Goal: Download file/media

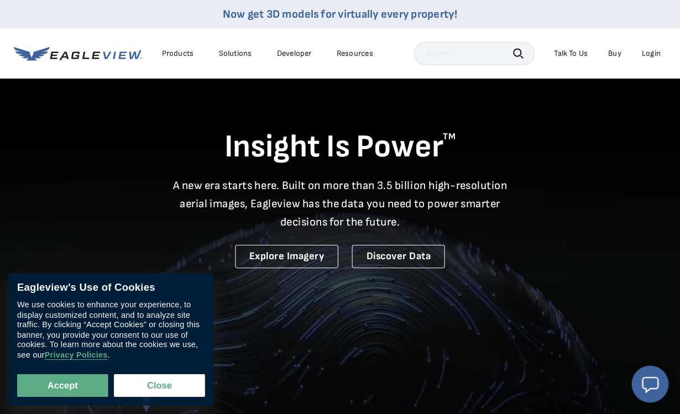
scroll to position [2, 0]
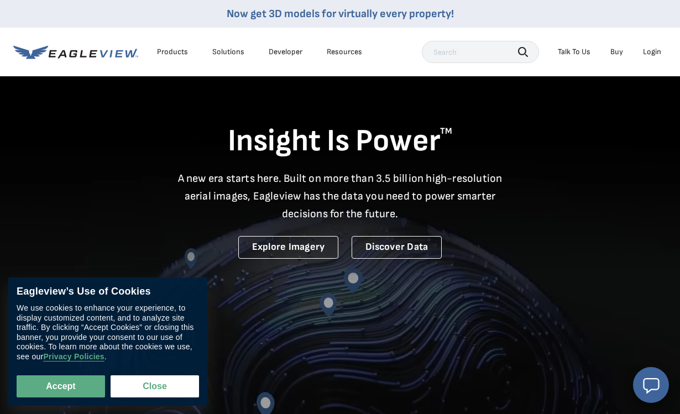
click at [655, 50] on div "Login" at bounding box center [652, 52] width 18 height 10
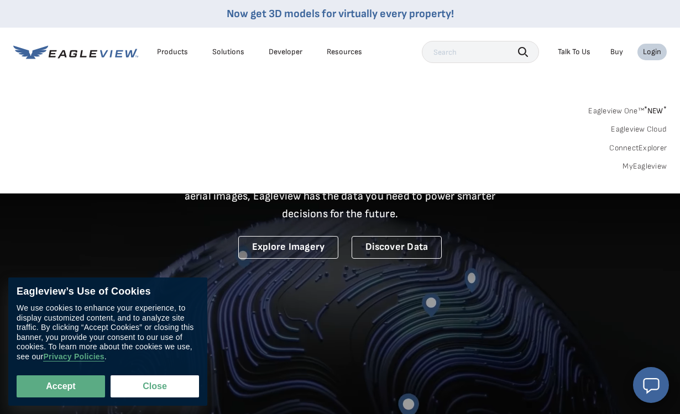
click at [648, 167] on link "MyEagleview" at bounding box center [644, 166] width 44 height 10
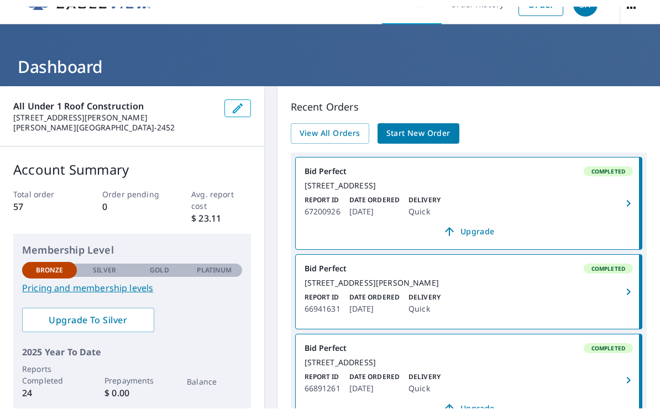
scroll to position [29, 0]
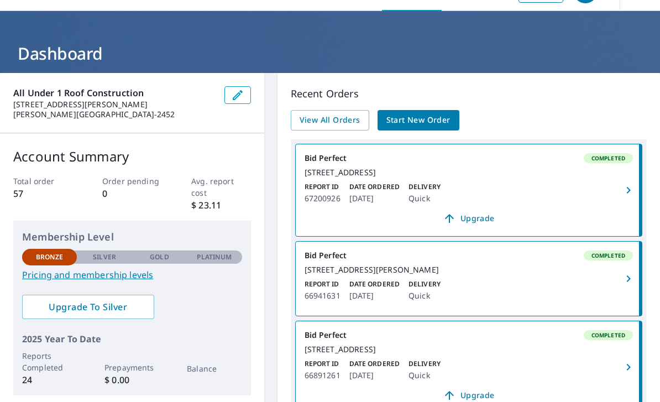
click at [633, 197] on icon "button" at bounding box center [628, 189] width 13 height 13
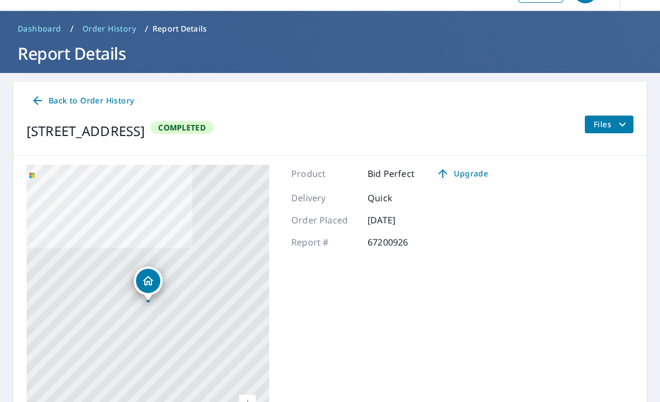
click at [612, 123] on span "Files" at bounding box center [611, 124] width 35 height 13
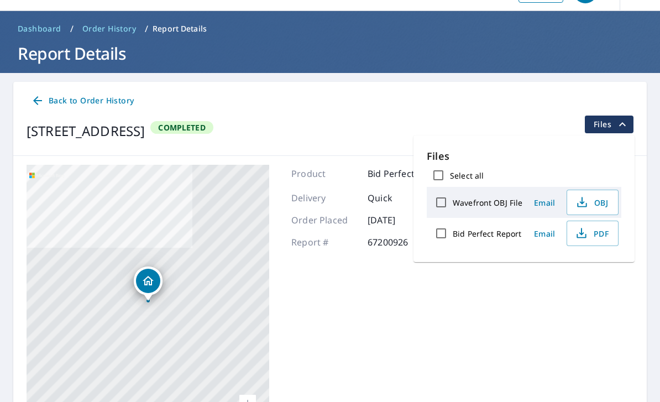
click at [444, 233] on input "Bid Perfect Report" at bounding box center [440, 233] width 23 height 23
checkbox input "true"
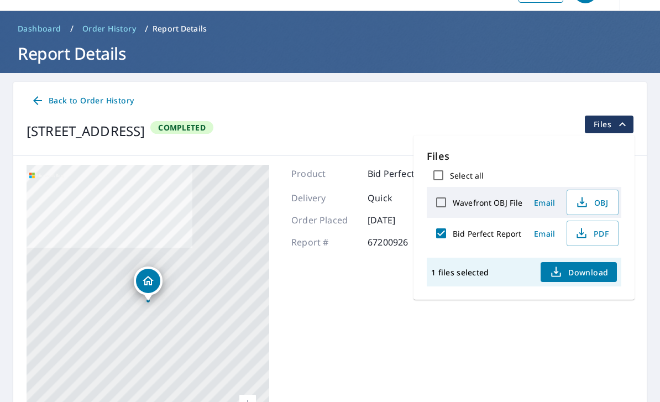
click at [590, 281] on button "Download" at bounding box center [578, 272] width 76 height 20
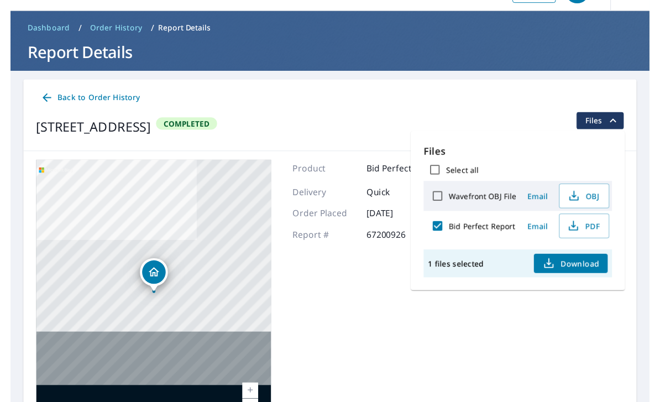
scroll to position [13, 0]
